Goal: Task Accomplishment & Management: Manage account settings

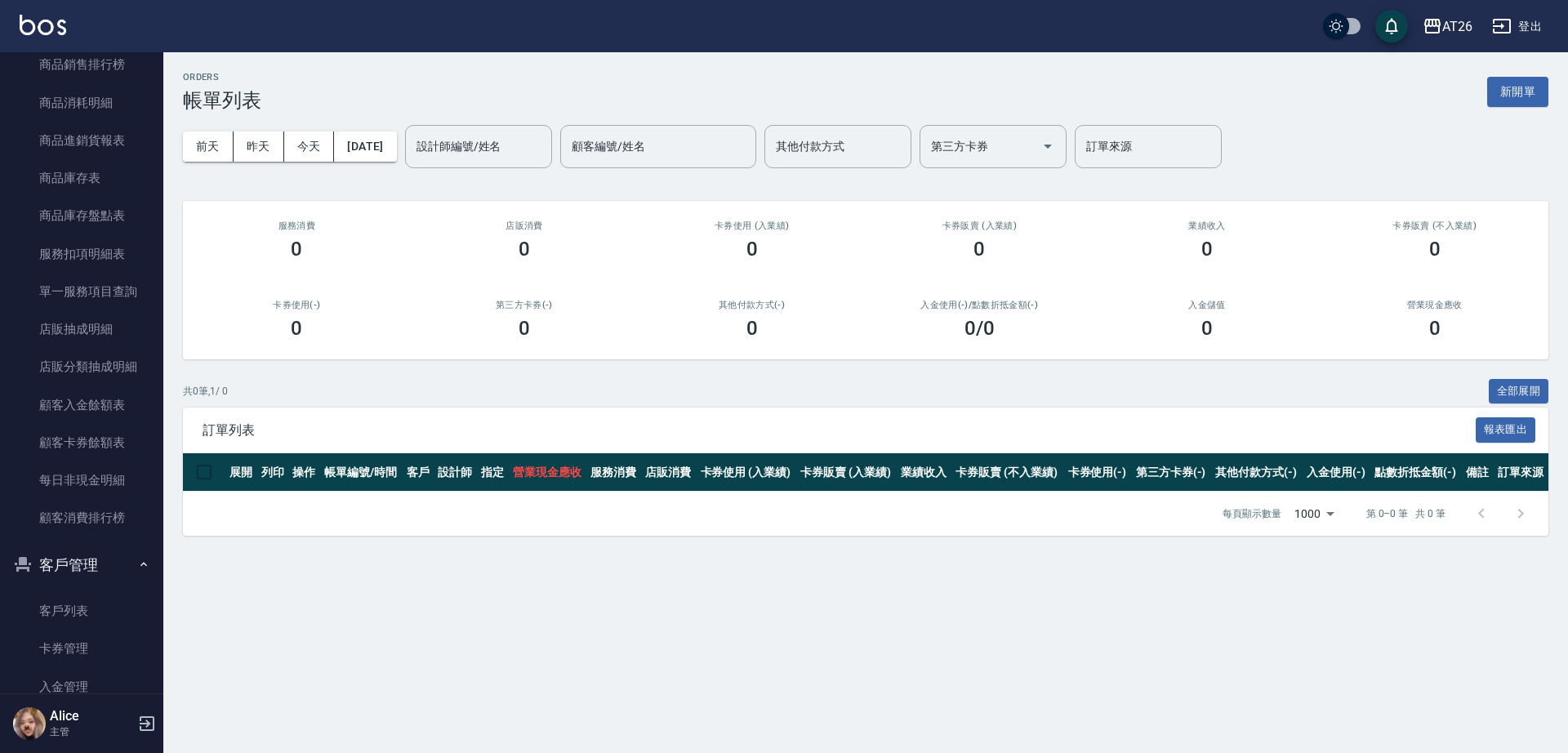
scroll to position [1764, 0]
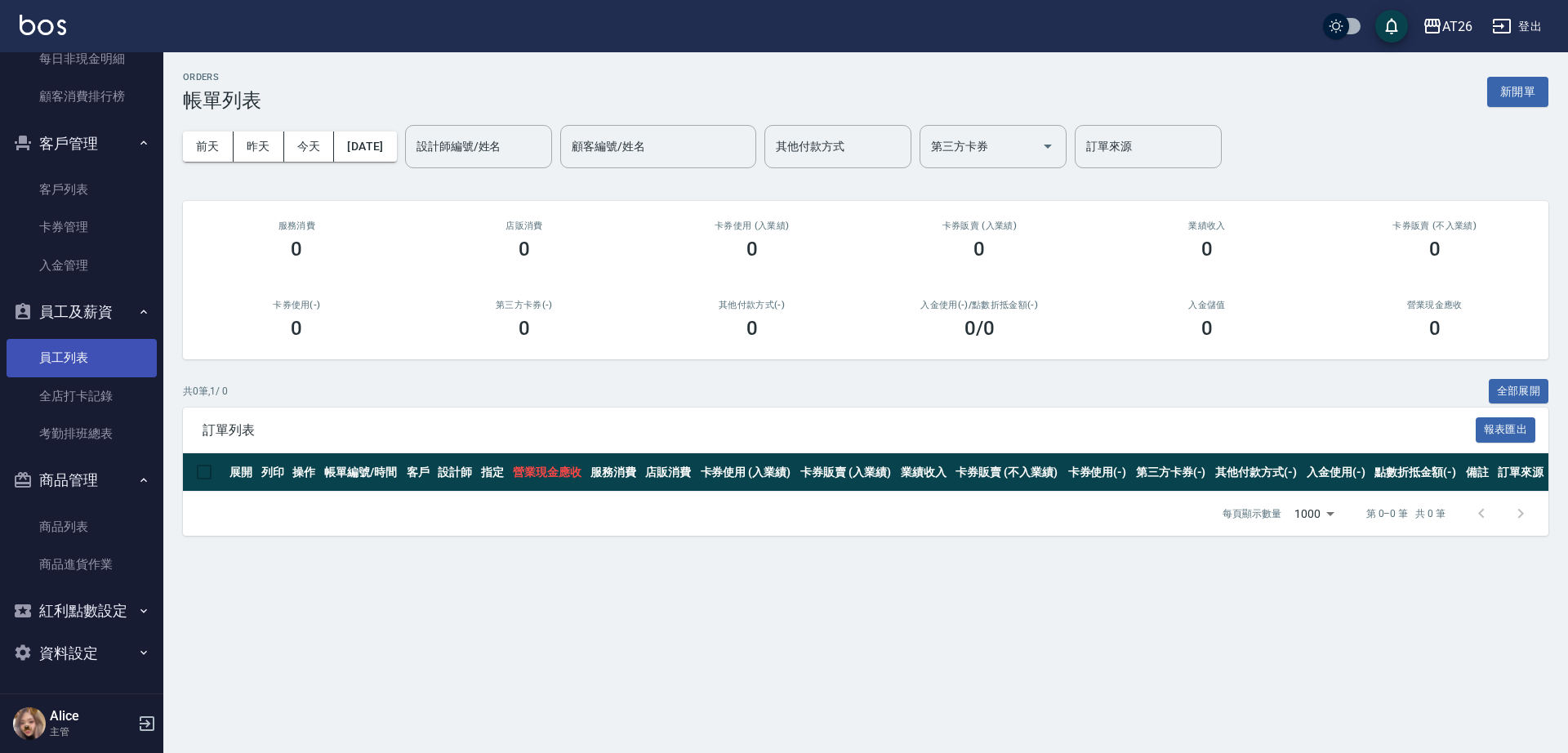
click at [89, 358] on link "員工列表" at bounding box center [82, 358] width 151 height 38
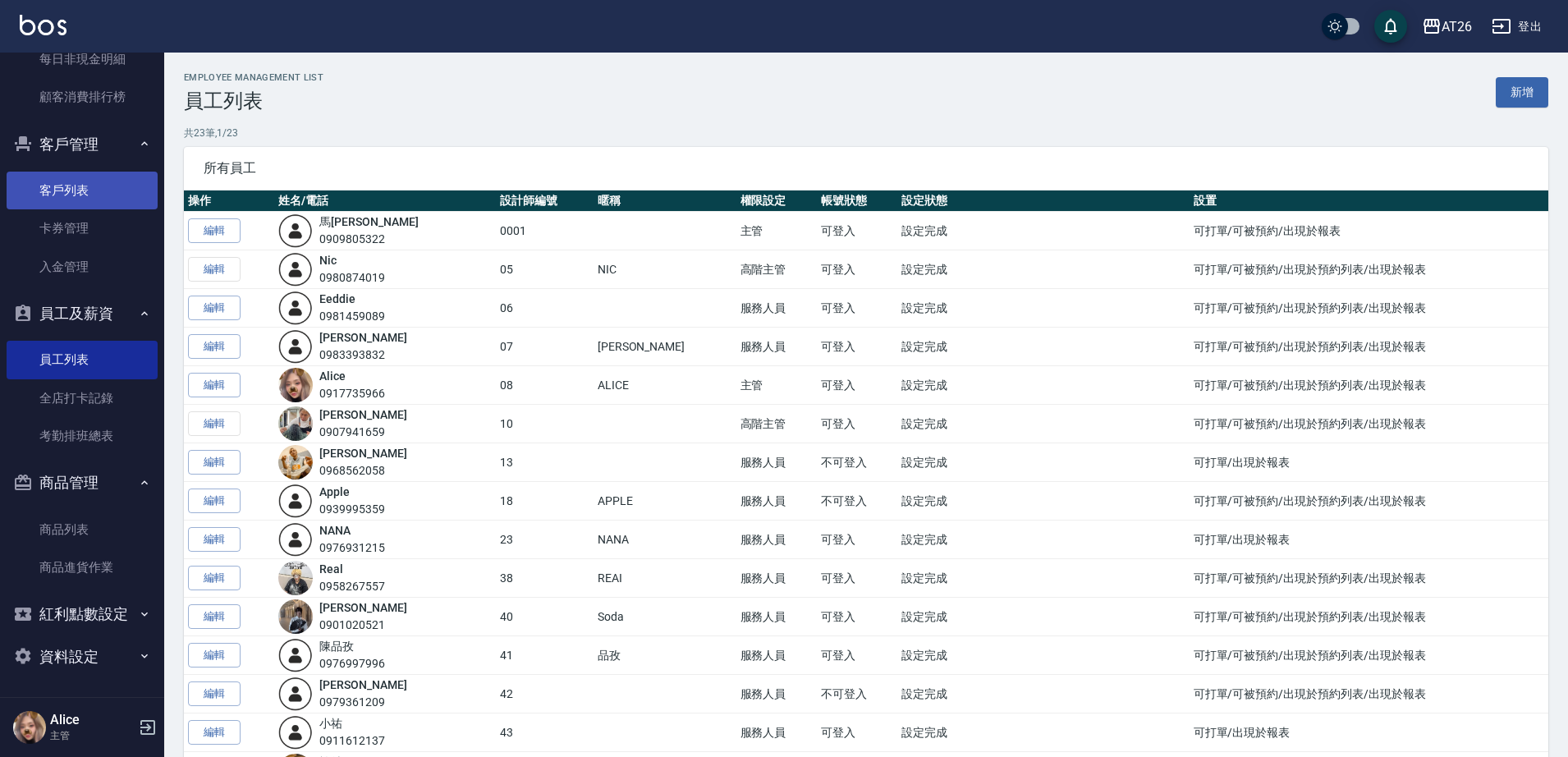
click at [83, 187] on link "客戶列表" at bounding box center [82, 190] width 151 height 38
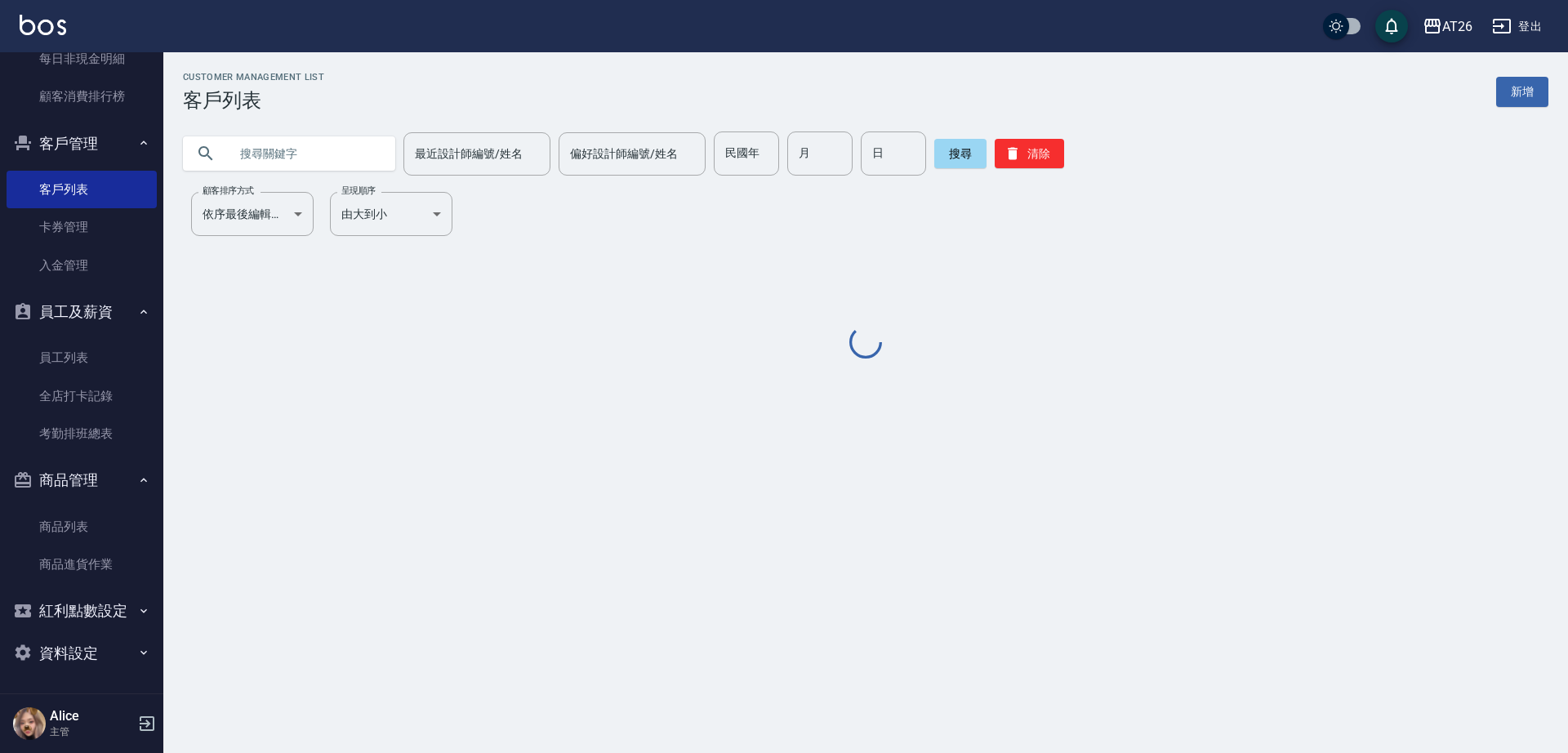
click at [361, 145] on input "text" at bounding box center [305, 153] width 153 height 44
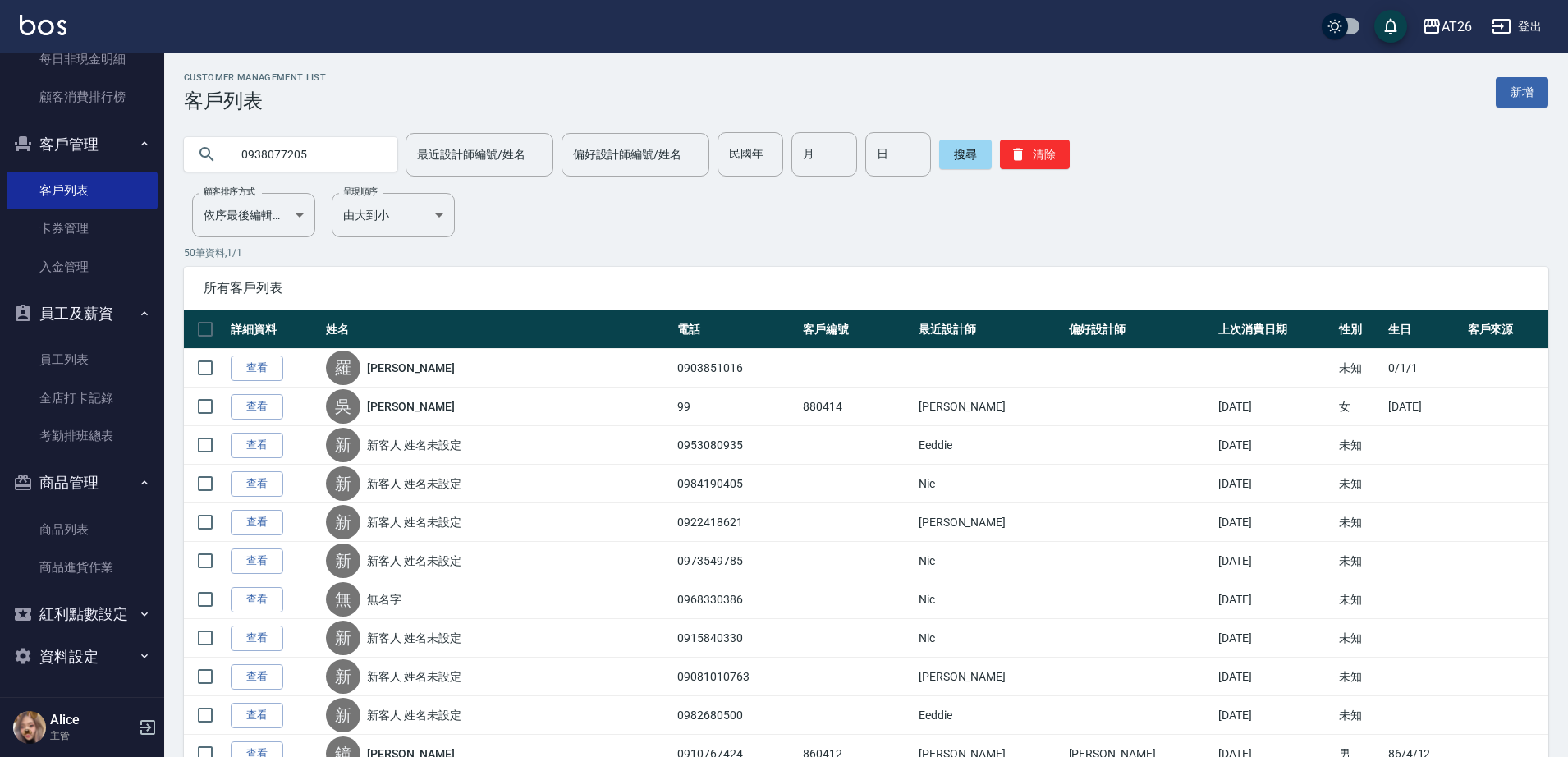
type input "0938077205"
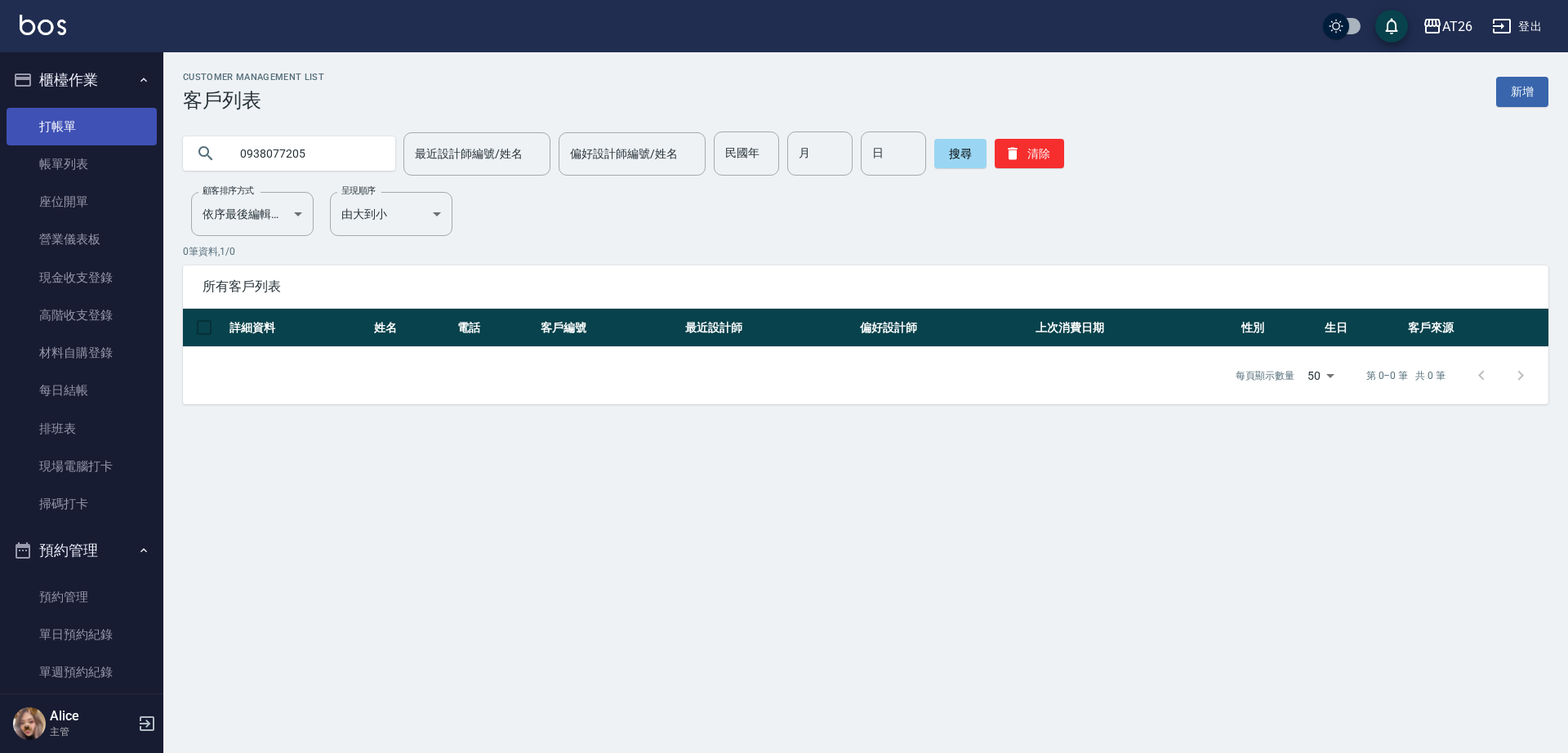
click at [108, 123] on link "打帳單" at bounding box center [82, 127] width 151 height 38
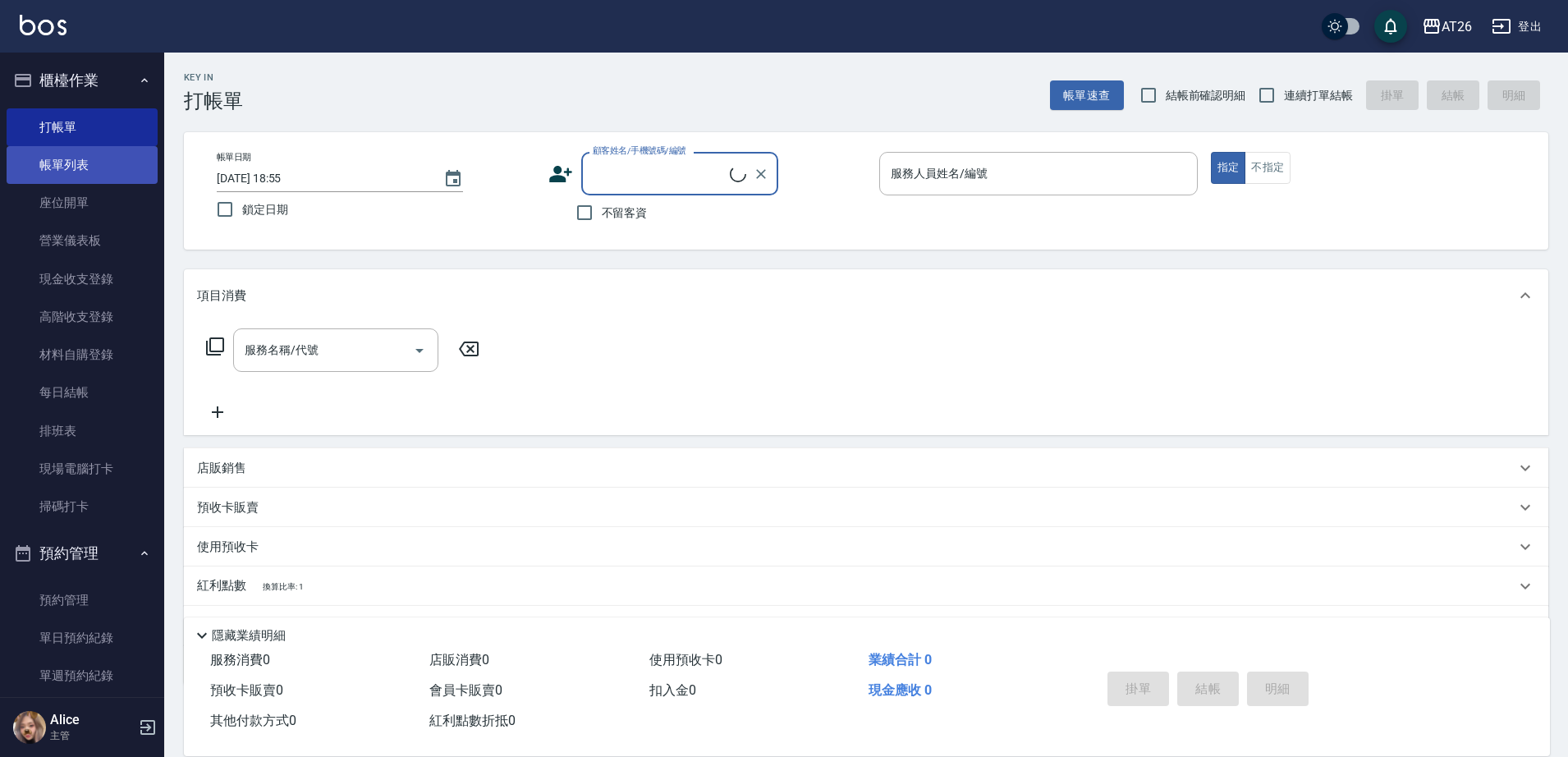
click at [103, 159] on link "帳單列表" at bounding box center [82, 165] width 151 height 38
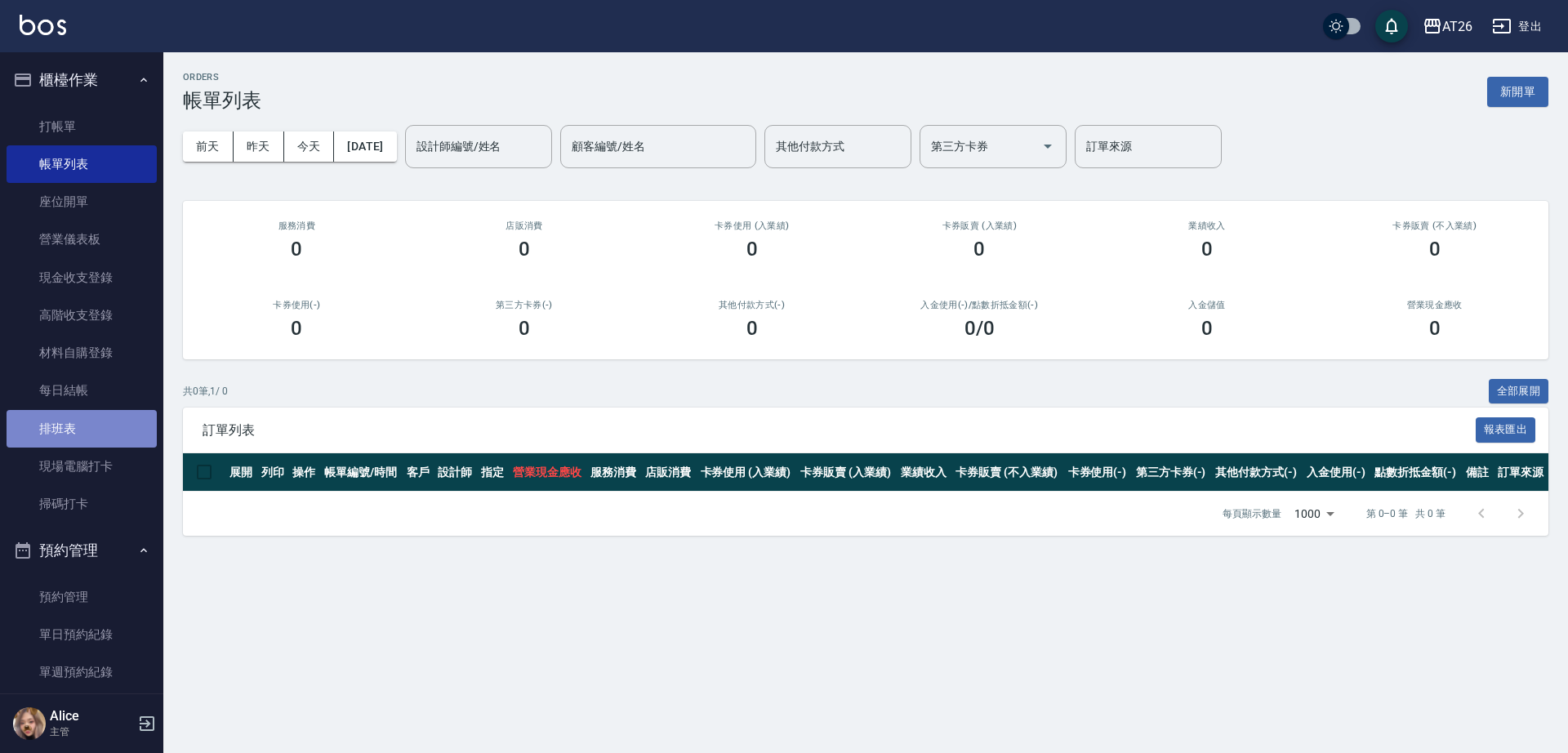
click at [100, 433] on link "排班表" at bounding box center [82, 428] width 151 height 38
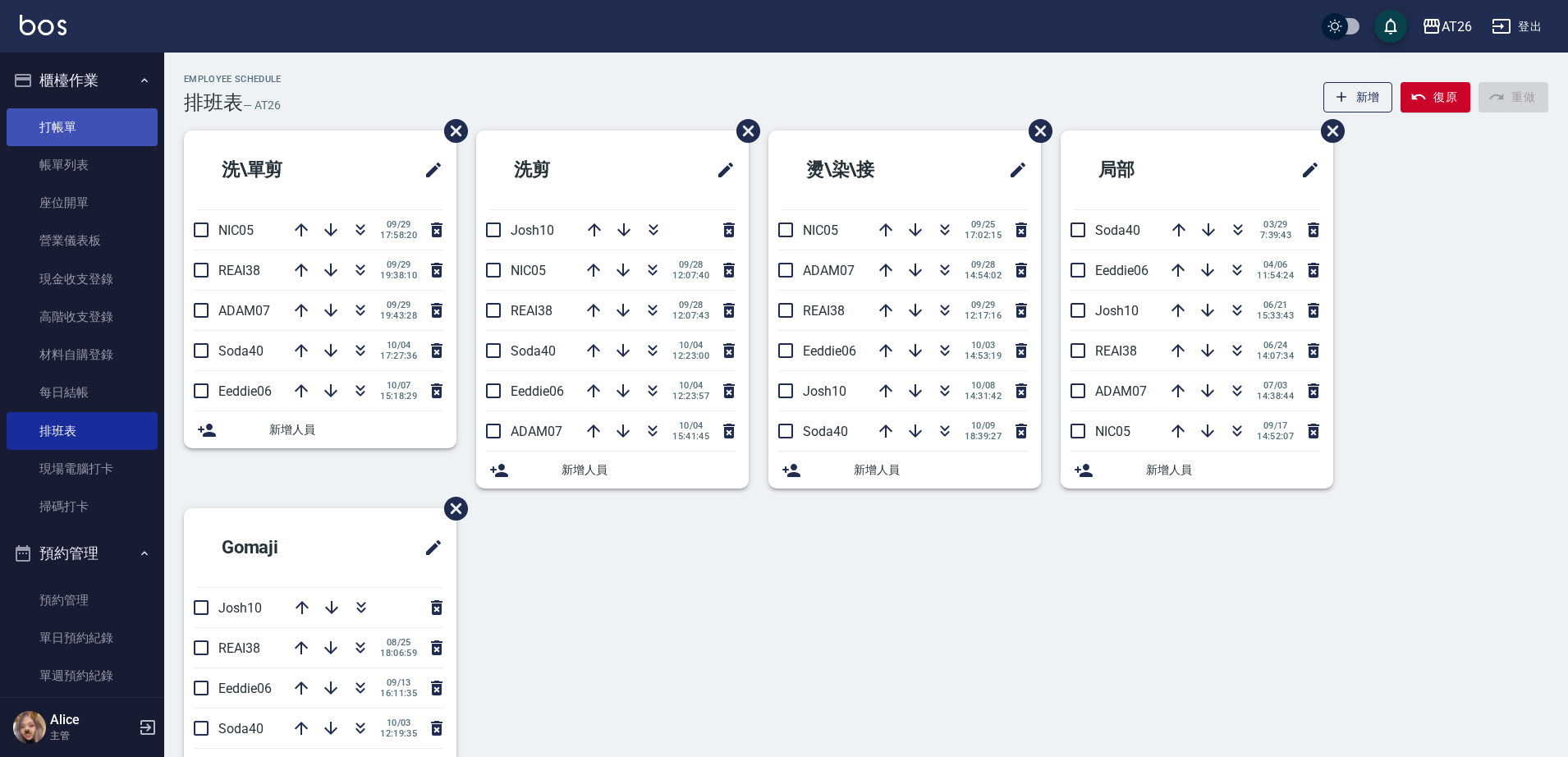
click at [98, 125] on link "打帳單" at bounding box center [82, 128] width 151 height 38
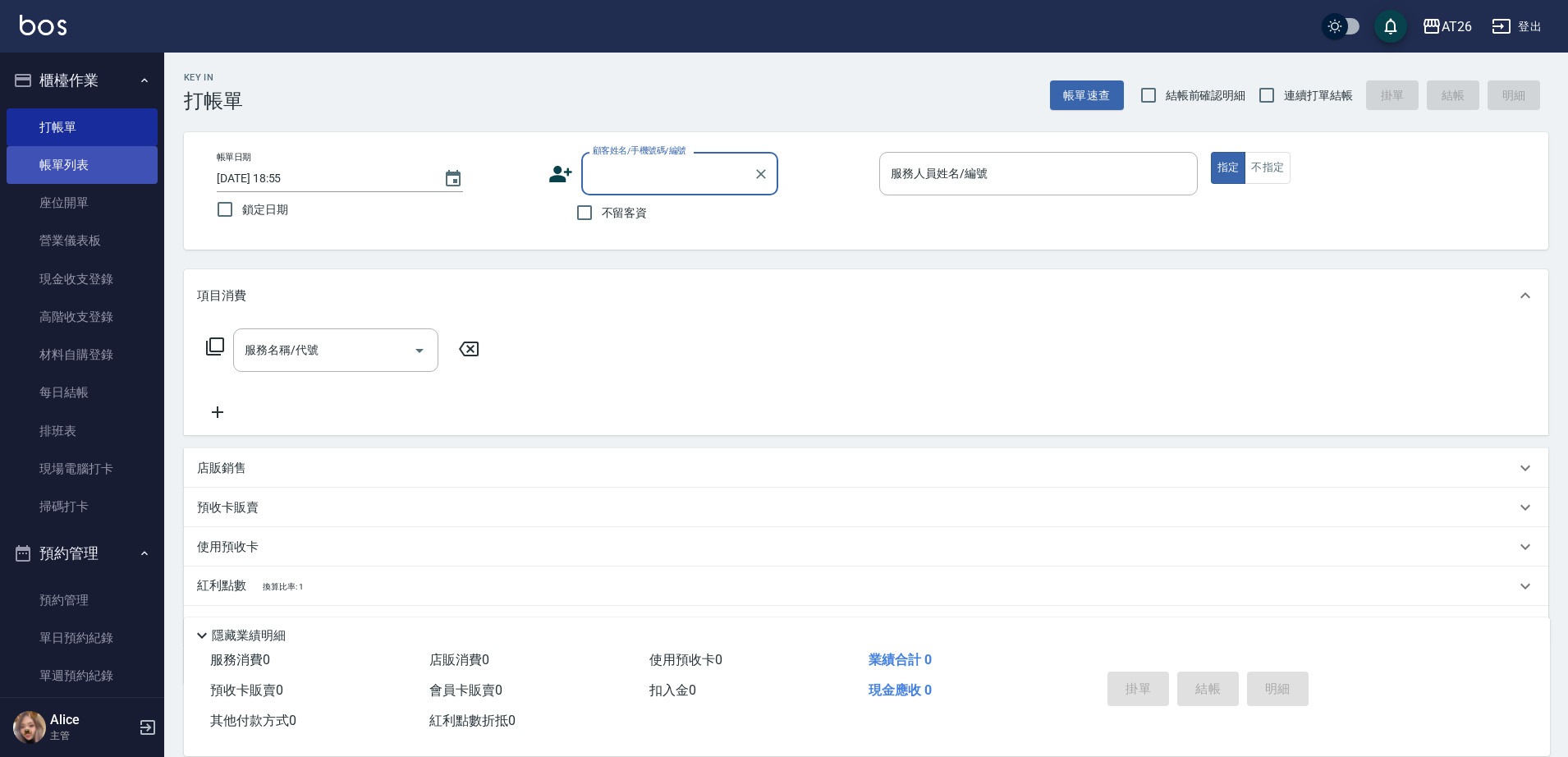
click at [97, 173] on link "帳單列表" at bounding box center [82, 165] width 151 height 38
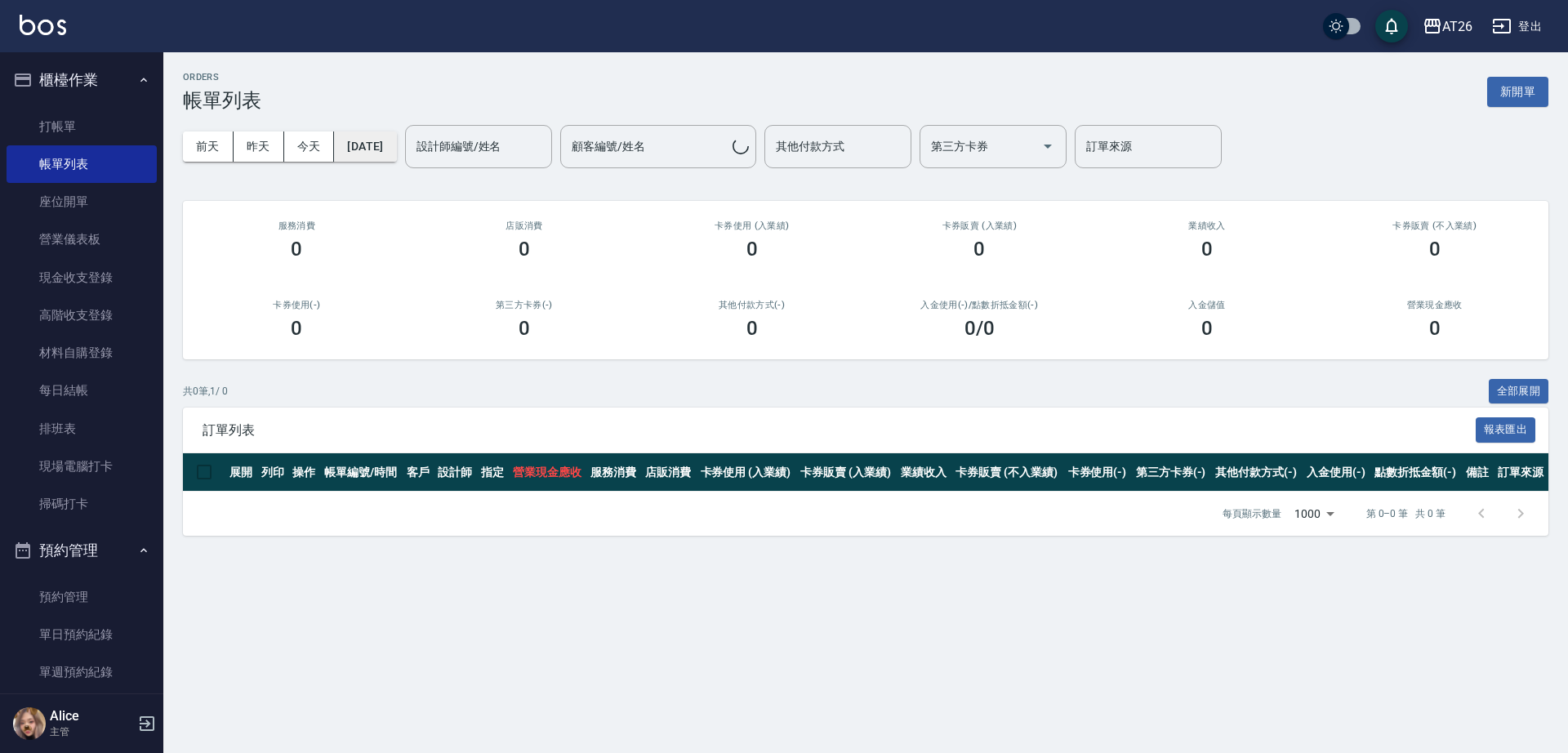
click at [379, 145] on button "[DATE]" at bounding box center [365, 147] width 62 height 30
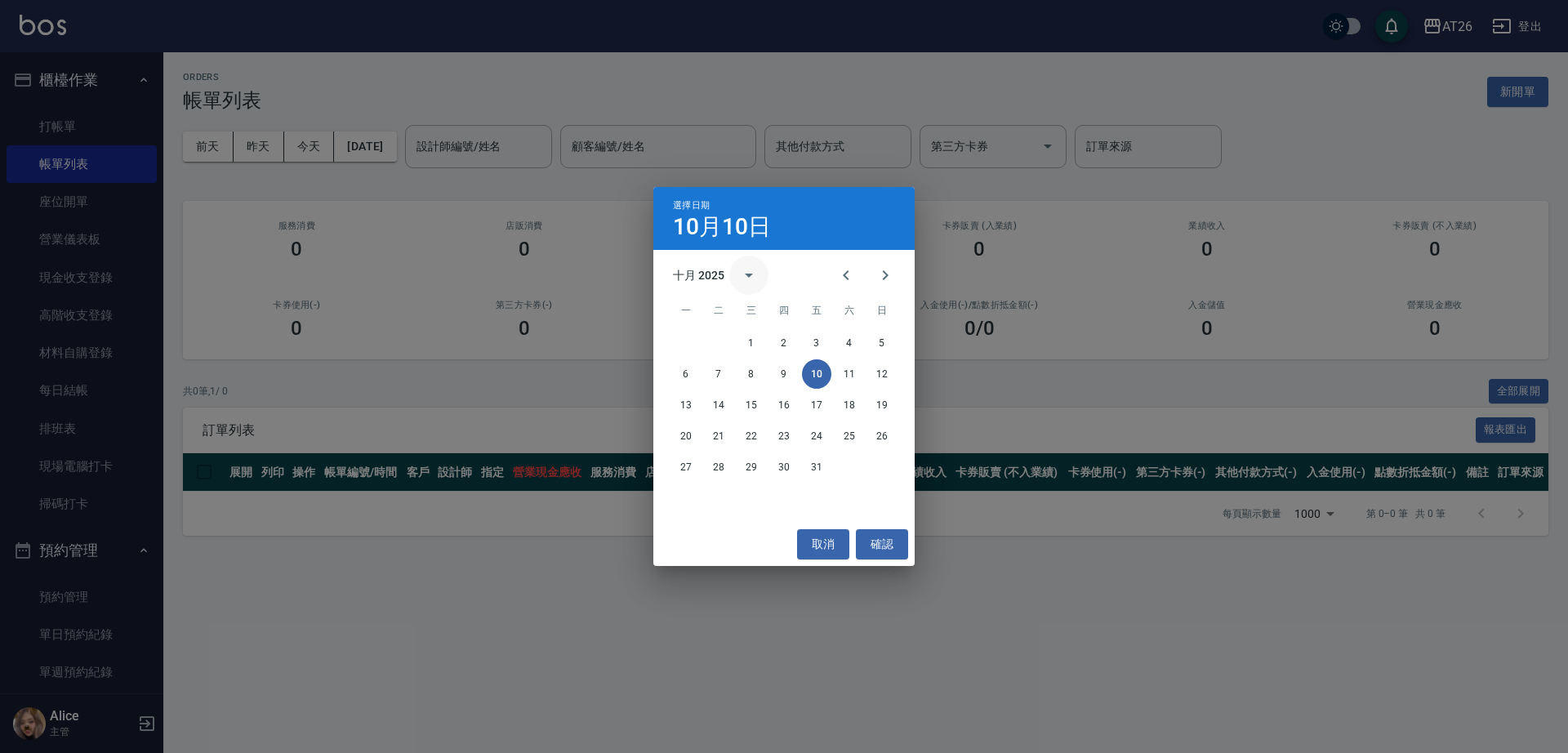
click at [743, 273] on icon "calendar view is open, switch to year view" at bounding box center [748, 275] width 20 height 20
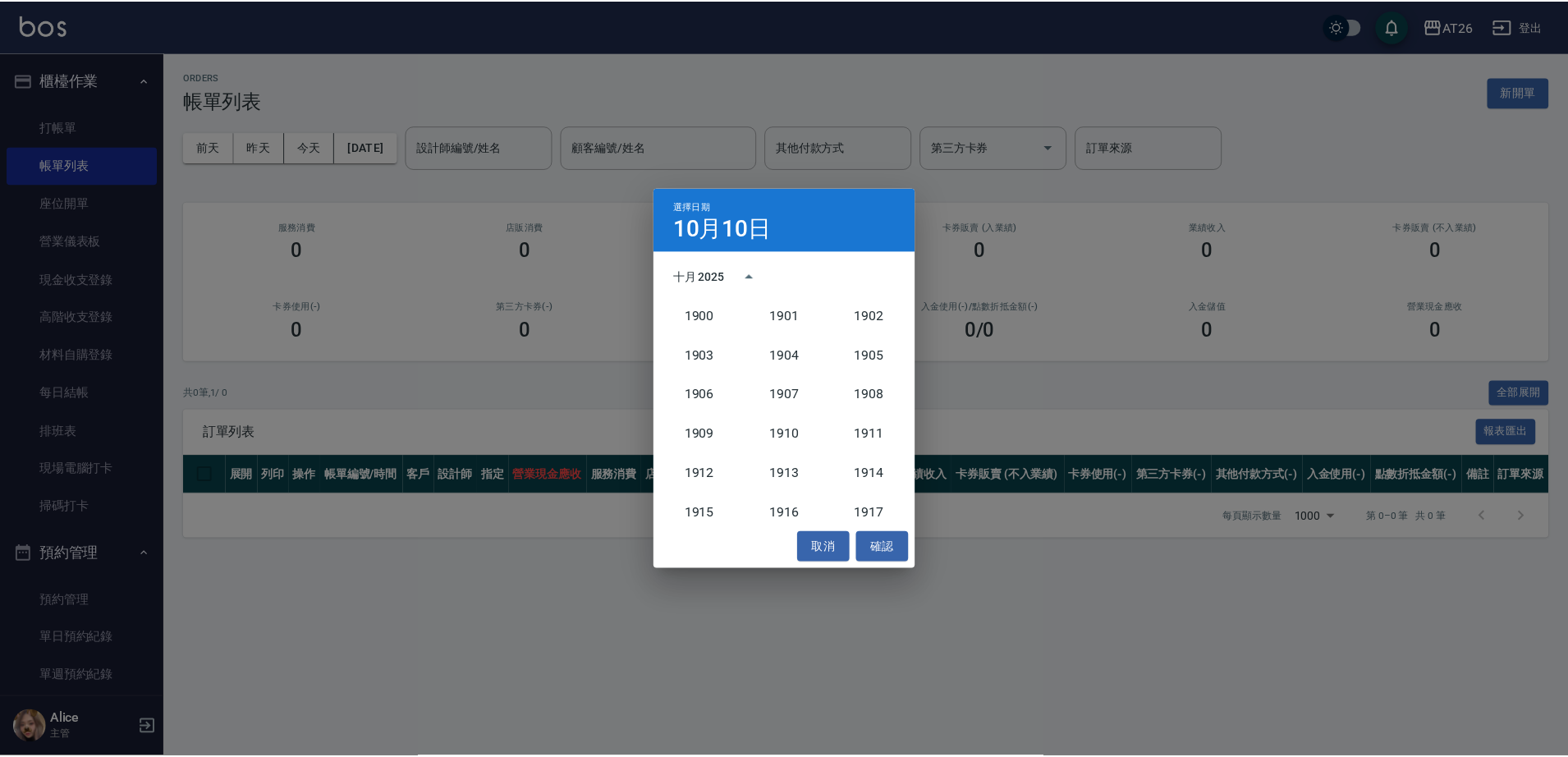
scroll to position [1521, 0]
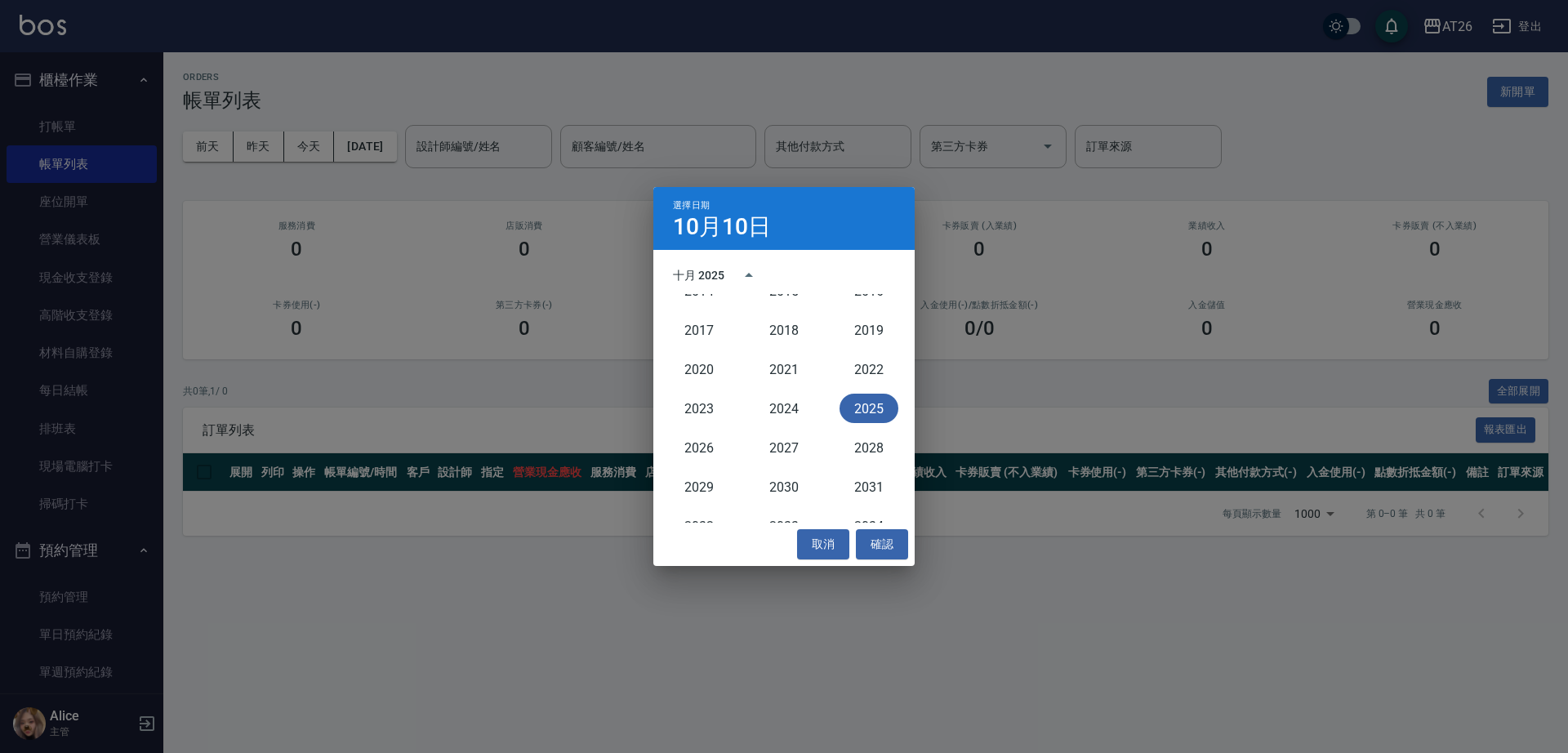
click at [866, 409] on button "2025" at bounding box center [869, 408] width 58 height 29
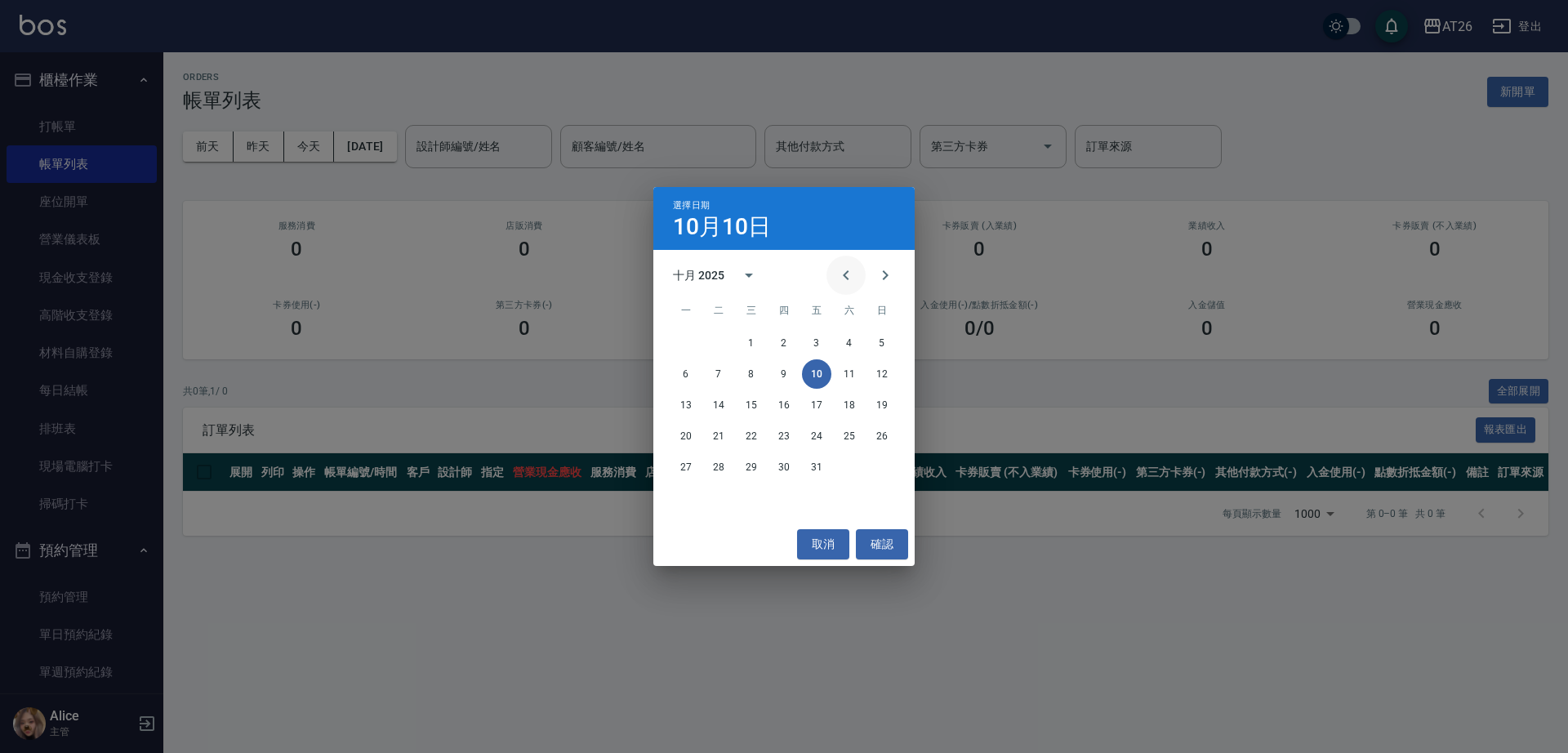
click at [839, 275] on icon "Previous month" at bounding box center [845, 275] width 20 height 20
click at [760, 472] on button "25" at bounding box center [750, 467] width 29 height 29
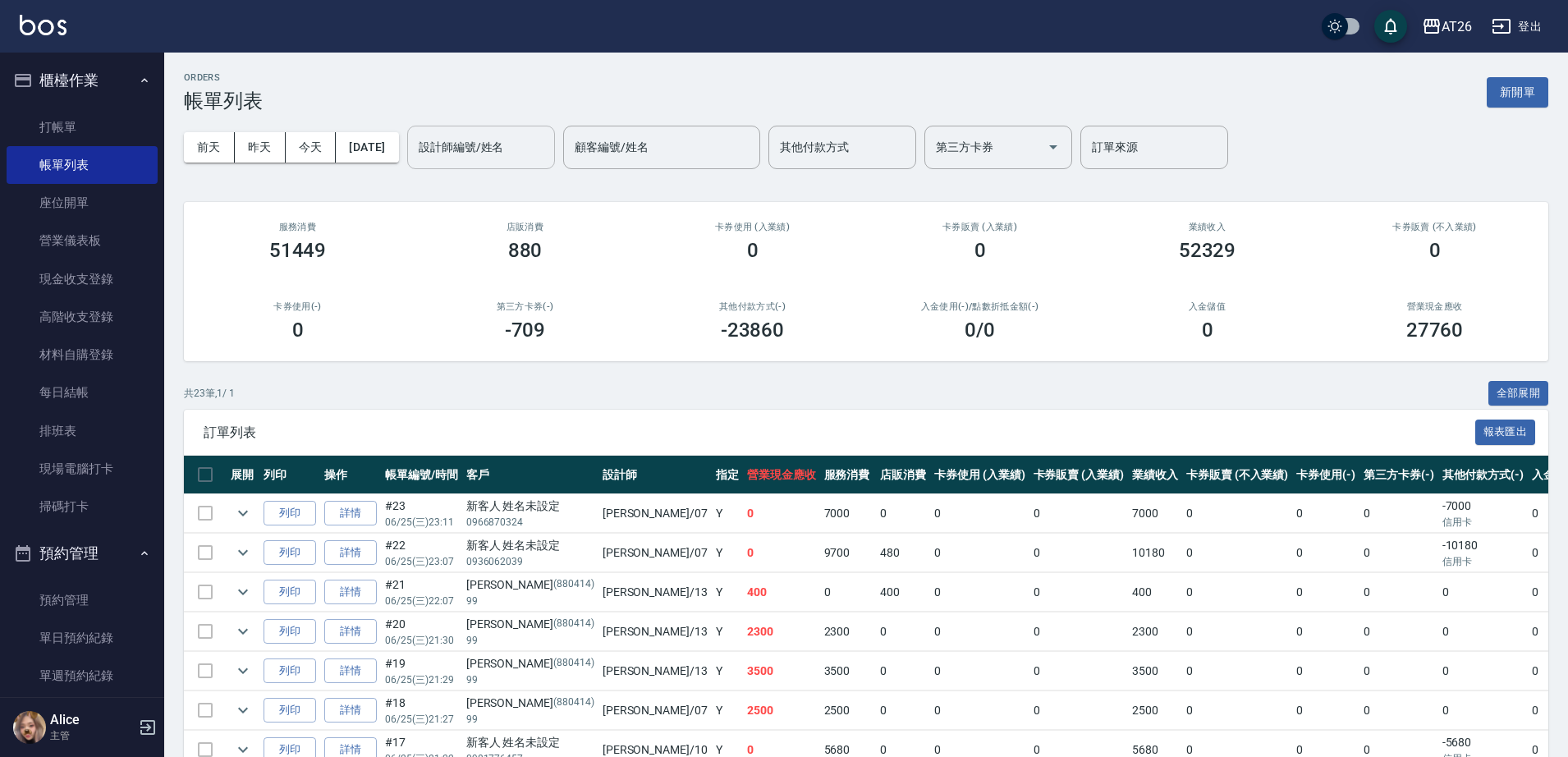
click at [480, 148] on input "設計師編號/姓名" at bounding box center [481, 148] width 133 height 28
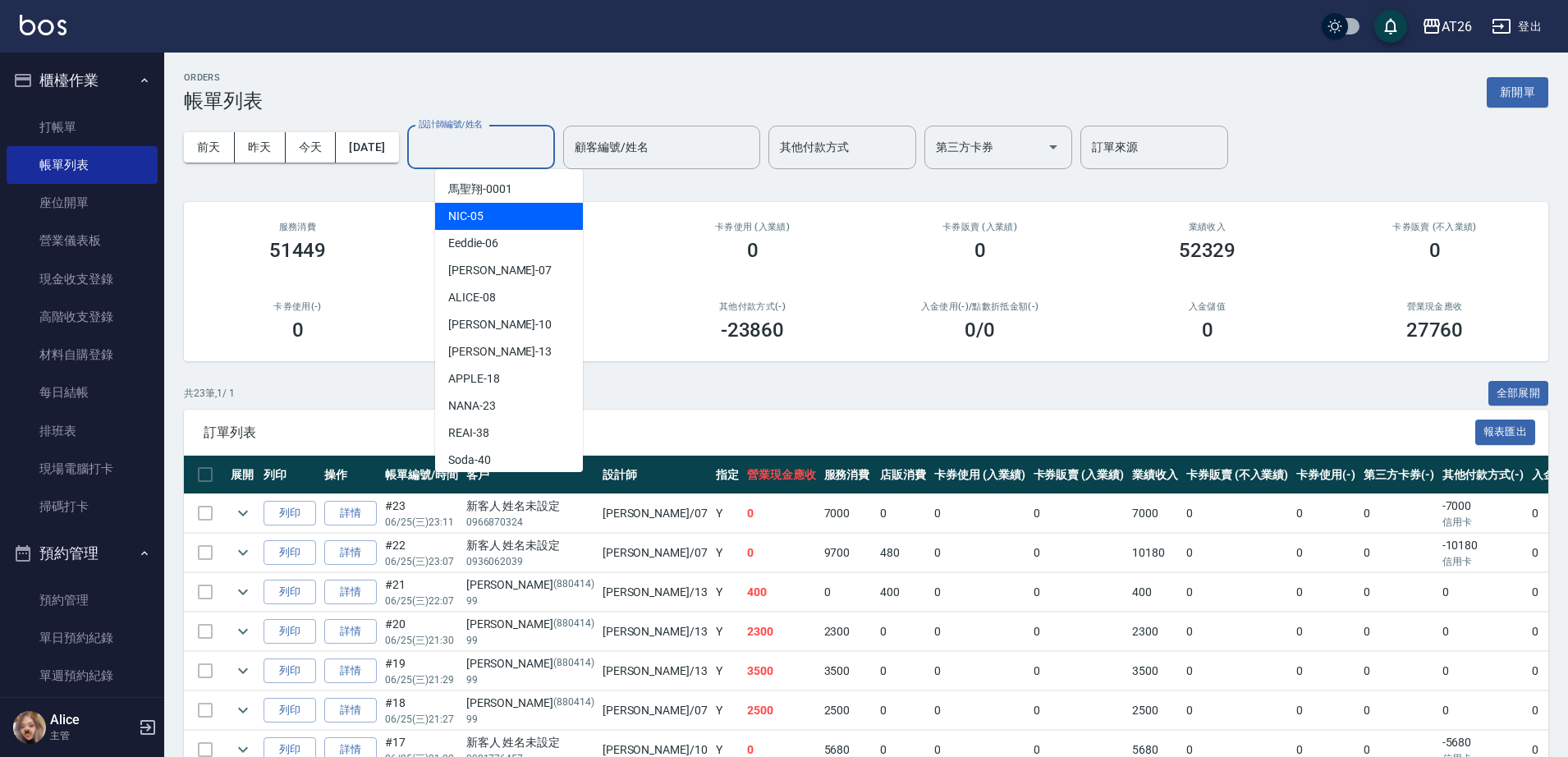
click at [680, 357] on div "其他付款方式(-) -23860" at bounding box center [752, 322] width 227 height 79
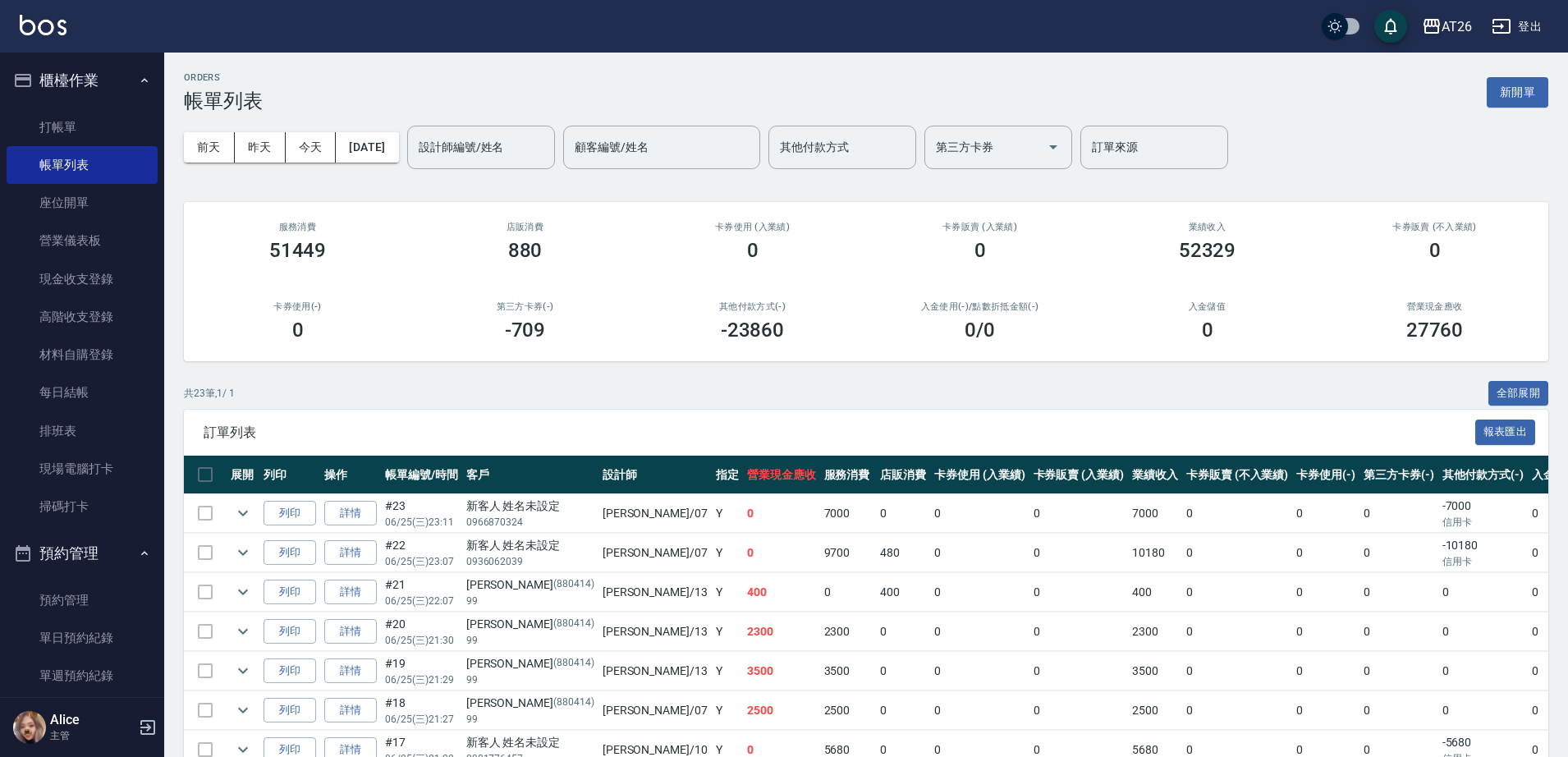
drag, startPoint x: 628, startPoint y: 187, endPoint x: 514, endPoint y: 171, distance: 115.1
drag, startPoint x: 514, startPoint y: 171, endPoint x: 474, endPoint y: 138, distance: 51.9
click at [474, 138] on div "設計師編號/姓名 設計師編號/姓名" at bounding box center [481, 148] width 148 height 44
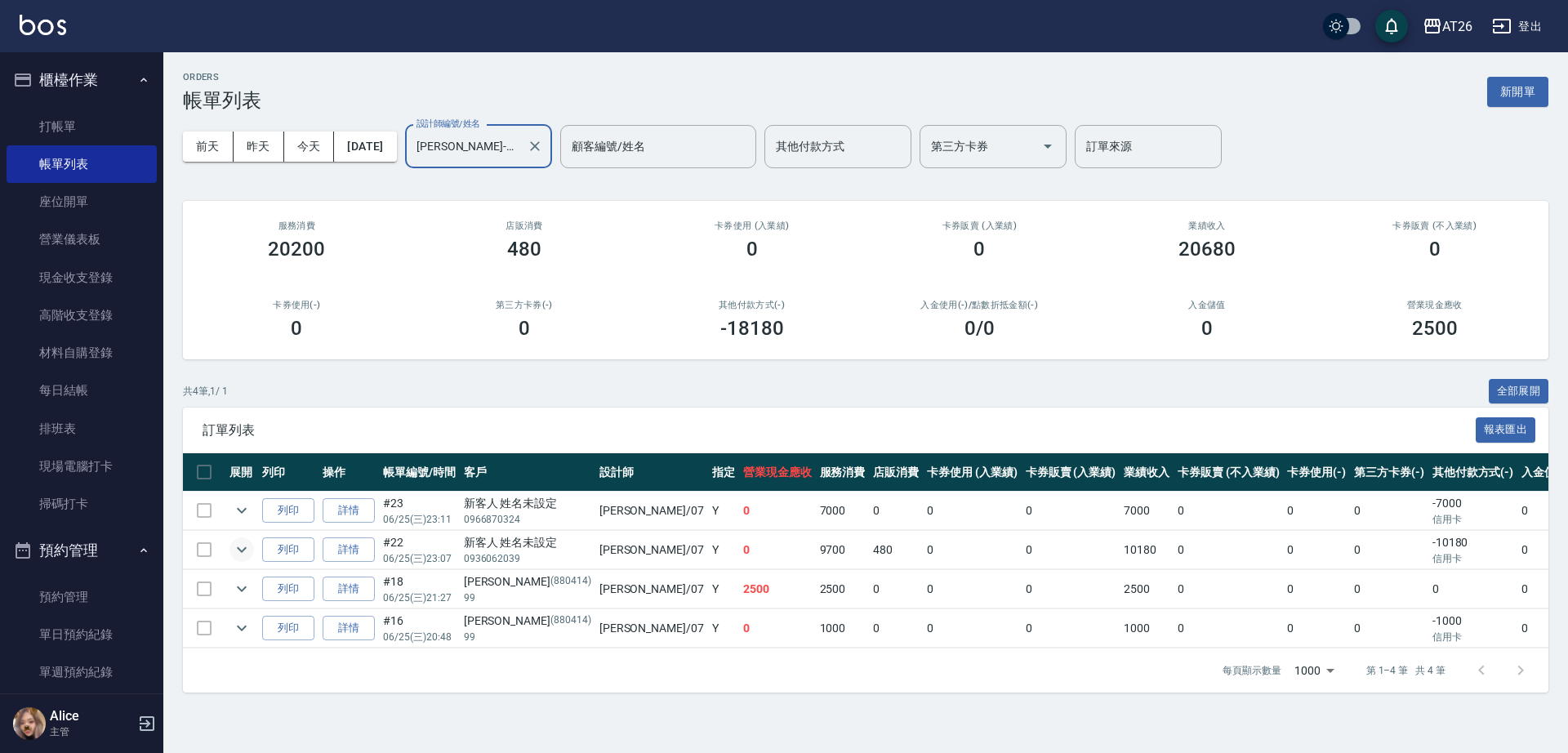
type input "[PERSON_NAME]-07"
click at [237, 554] on icon "expand row" at bounding box center [241, 549] width 20 height 20
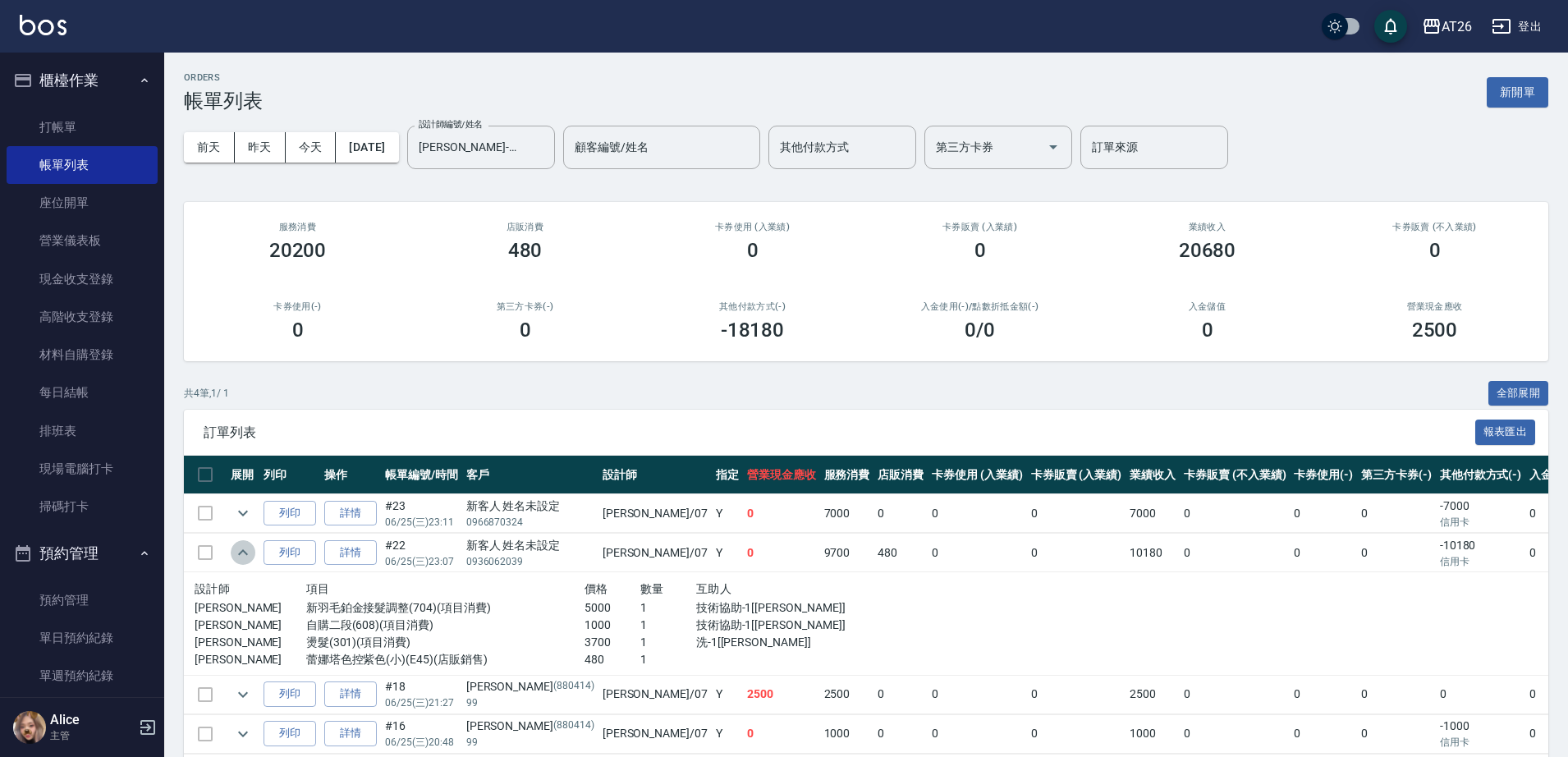
click at [238, 557] on icon "expand row" at bounding box center [242, 552] width 20 height 20
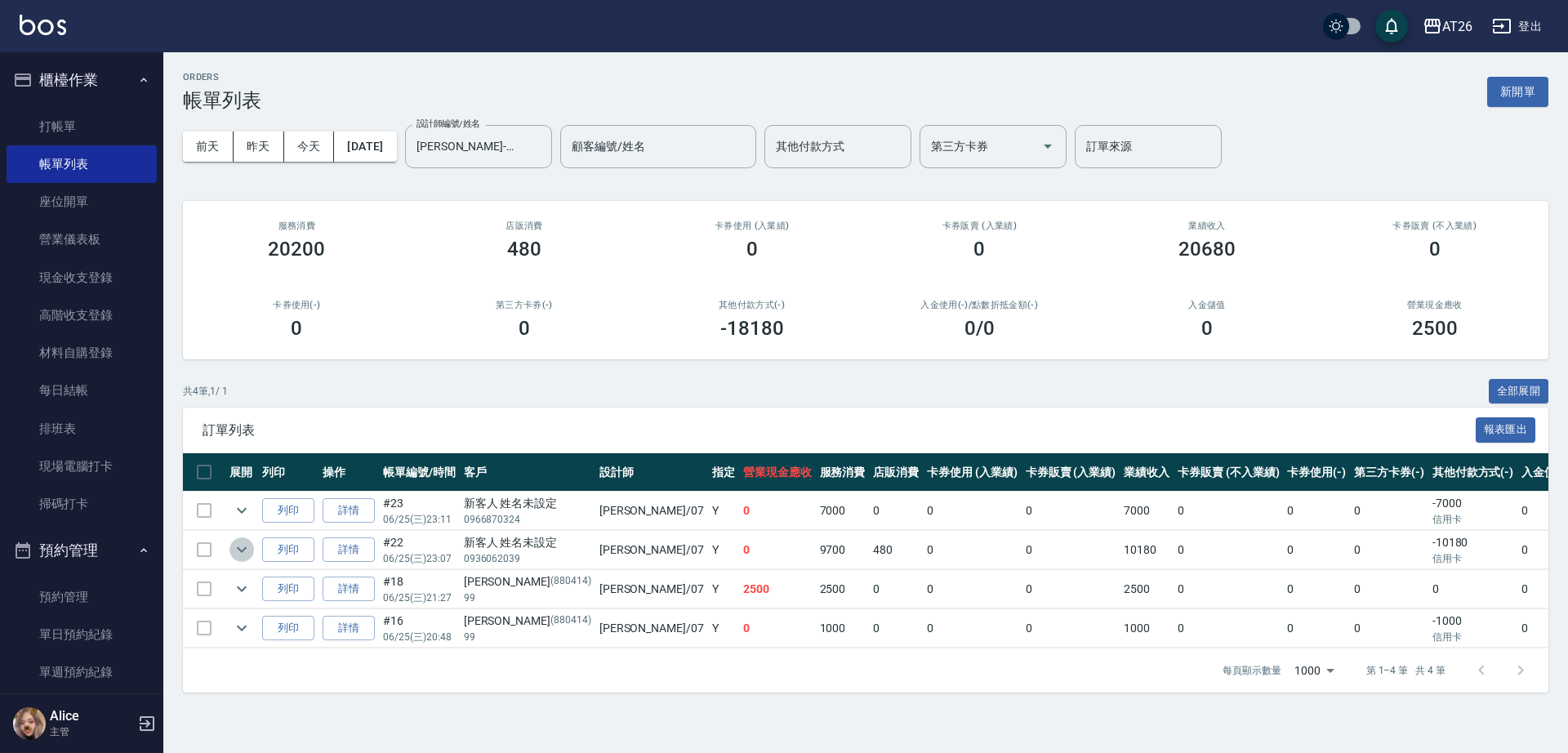
click at [240, 547] on icon "expand row" at bounding box center [241, 549] width 20 height 20
